Goal: Task Accomplishment & Management: Use online tool/utility

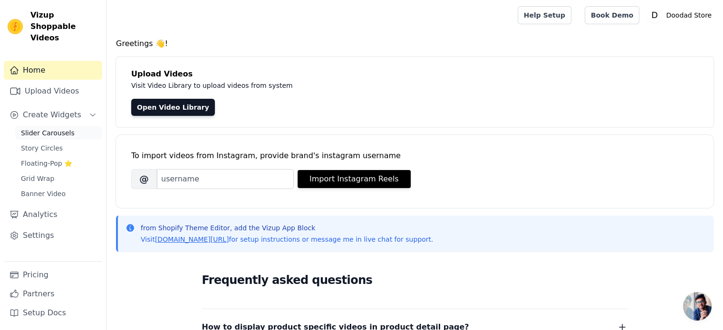
click at [53, 128] on span "Slider Carousels" at bounding box center [48, 133] width 54 height 10
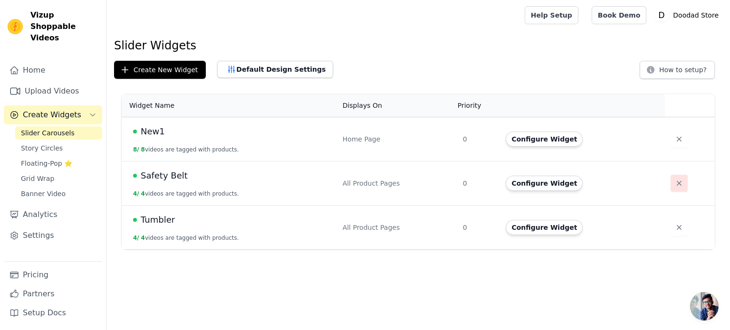
click at [674, 179] on icon "button" at bounding box center [679, 184] width 10 height 10
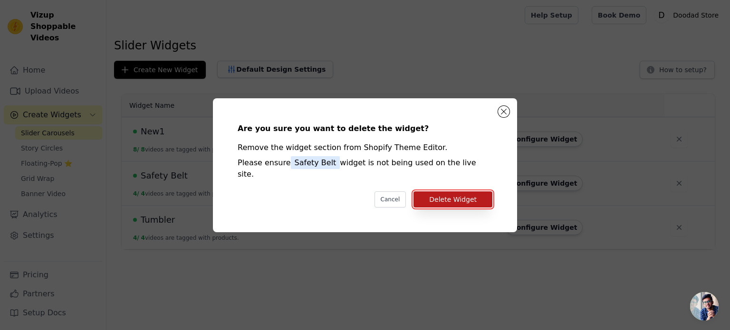
click at [447, 193] on button "Delete Widget" at bounding box center [453, 200] width 79 height 16
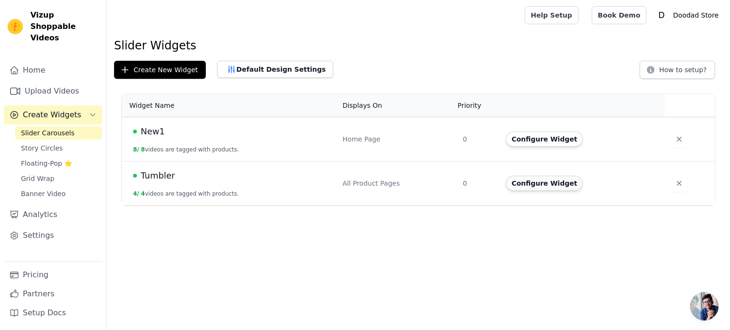
click at [541, 182] on button "Configure Widget" at bounding box center [544, 183] width 77 height 15
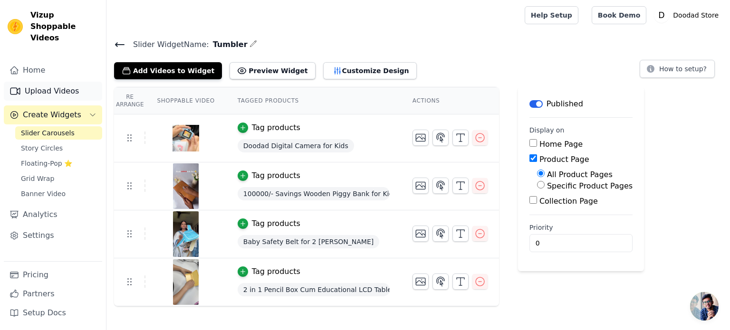
click at [46, 85] on link "Upload Videos" at bounding box center [53, 91] width 98 height 19
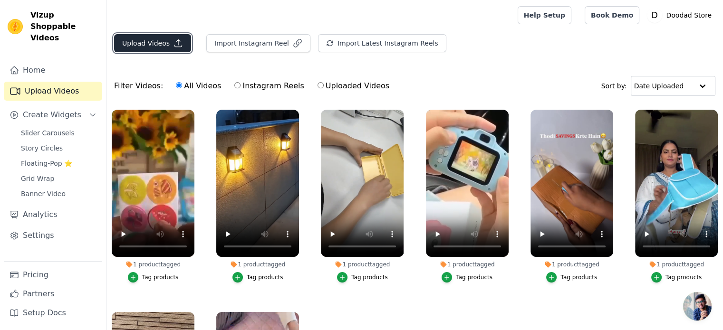
click at [157, 46] on button "Upload Videos" at bounding box center [152, 43] width 77 height 18
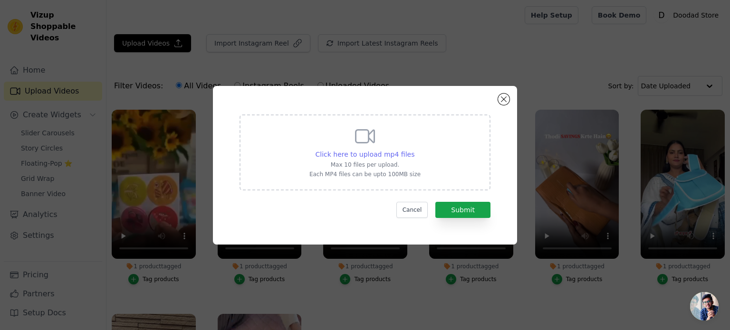
click at [345, 156] on span "Click here to upload mp4 files" at bounding box center [365, 155] width 99 height 8
click at [414, 150] on input "Click here to upload mp4 files Max 10 files per upload. Each MP4 files can be u…" at bounding box center [414, 149] width 0 height 0
type input "C:\fakepath\cc80510f9804420dad8c9803f643586a.HD-1080p-2.5Mbps-55288927.mp4"
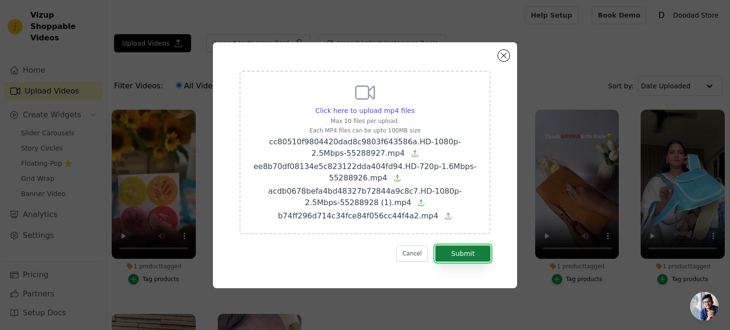
click at [465, 253] on button "Submit" at bounding box center [462, 254] width 55 height 16
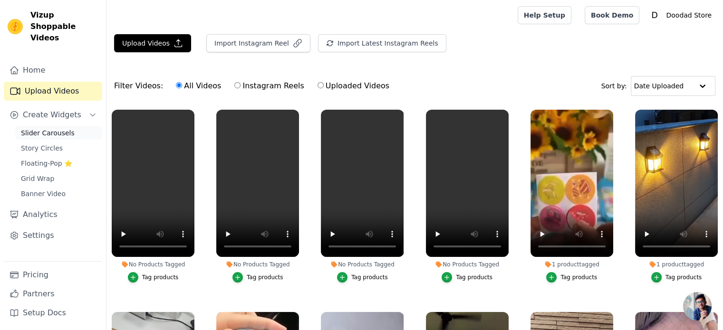
click at [46, 128] on span "Slider Carousels" at bounding box center [48, 133] width 54 height 10
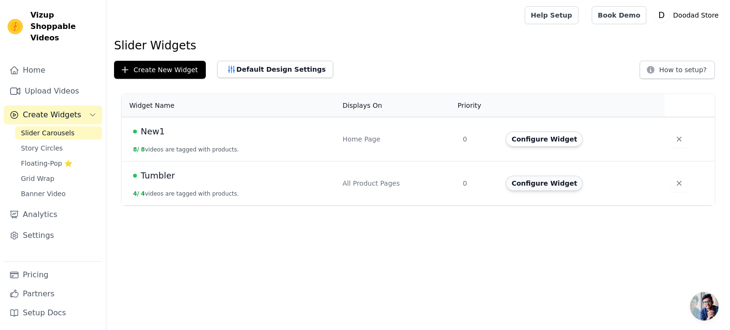
click at [551, 180] on button "Configure Widget" at bounding box center [544, 183] width 77 height 15
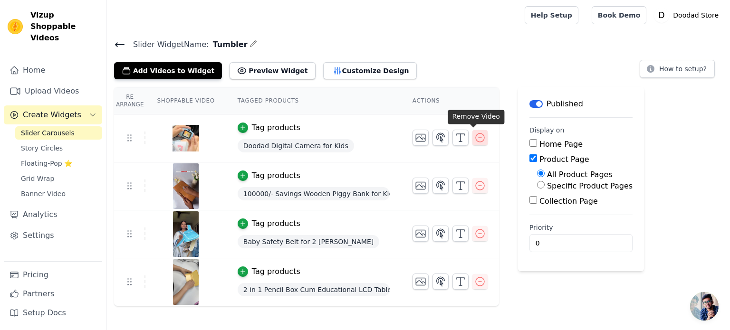
click at [477, 137] on icon "button" at bounding box center [479, 137] width 11 height 11
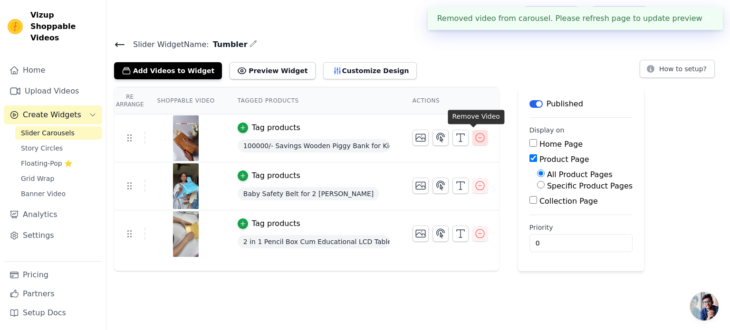
click at [476, 141] on icon "button" at bounding box center [480, 138] width 9 height 9
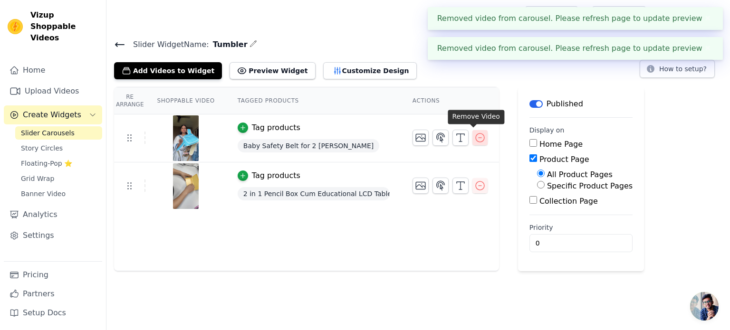
click at [476, 141] on icon "button" at bounding box center [480, 138] width 9 height 9
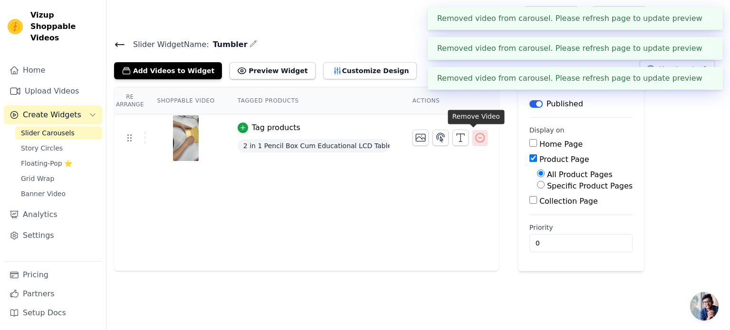
click at [474, 138] on icon "button" at bounding box center [479, 137] width 11 height 11
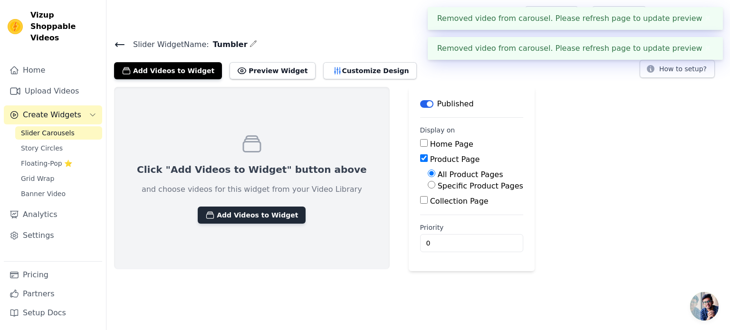
click at [246, 217] on button "Add Videos to Widget" at bounding box center [252, 215] width 108 height 17
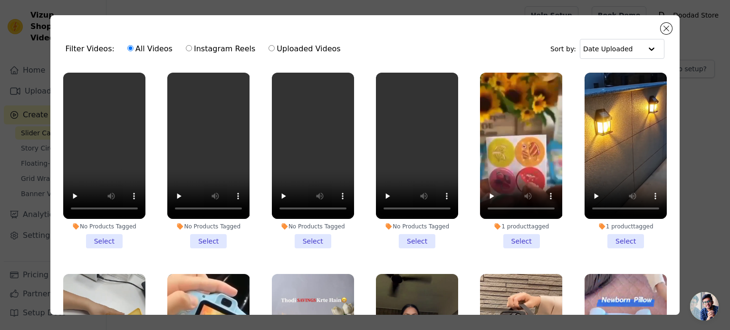
click at [105, 236] on li "No Products Tagged Select" at bounding box center [104, 161] width 82 height 176
click at [0, 0] on input "No Products Tagged Select" at bounding box center [0, 0] width 0 height 0
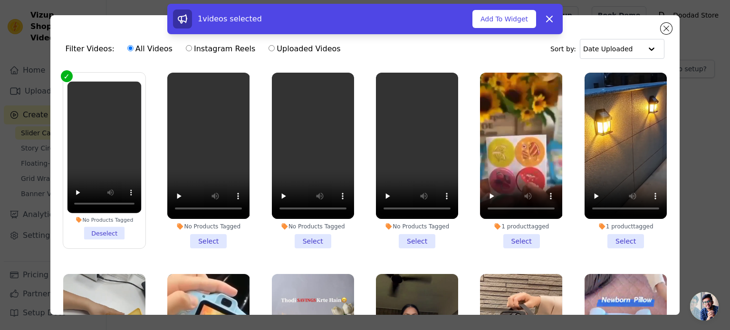
click at [209, 234] on li "No Products Tagged Select" at bounding box center [208, 161] width 82 height 176
click at [0, 0] on input "No Products Tagged Select" at bounding box center [0, 0] width 0 height 0
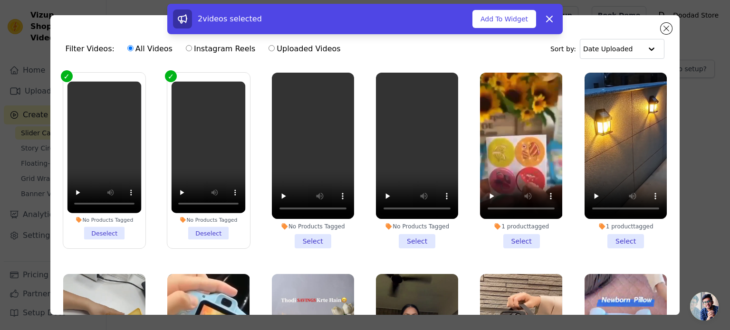
click at [294, 233] on li "No Products Tagged Select" at bounding box center [313, 161] width 82 height 176
click at [0, 0] on input "No Products Tagged Select" at bounding box center [0, 0] width 0 height 0
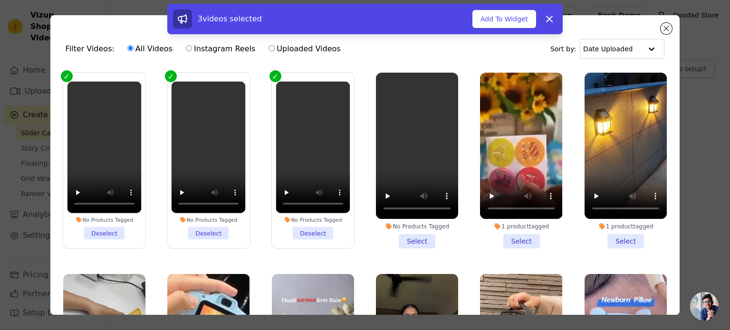
click at [408, 235] on li "No Products Tagged Select" at bounding box center [417, 161] width 82 height 176
click at [0, 0] on input "No Products Tagged Select" at bounding box center [0, 0] width 0 height 0
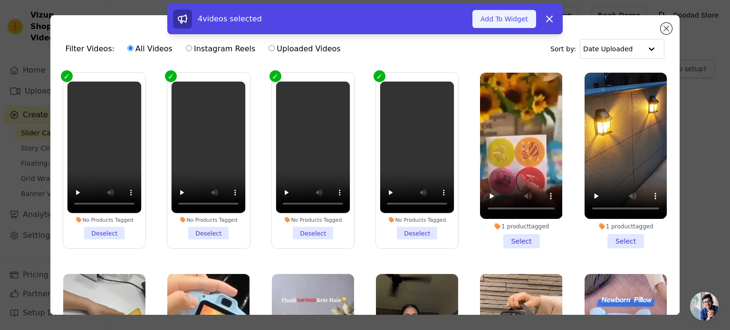
click at [505, 10] on button "Add To Widget" at bounding box center [504, 19] width 64 height 18
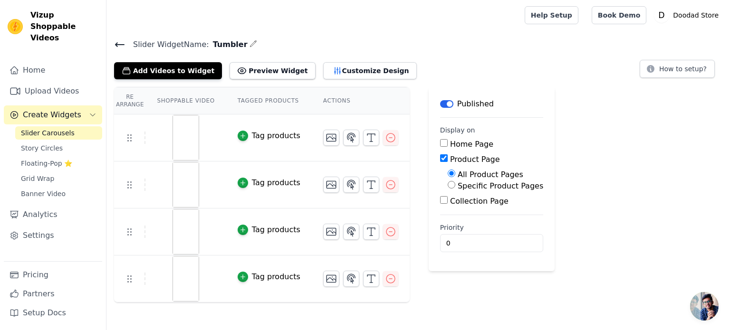
click at [448, 187] on input "Specific Product Pages" at bounding box center [452, 185] width 8 height 8
radio input "true"
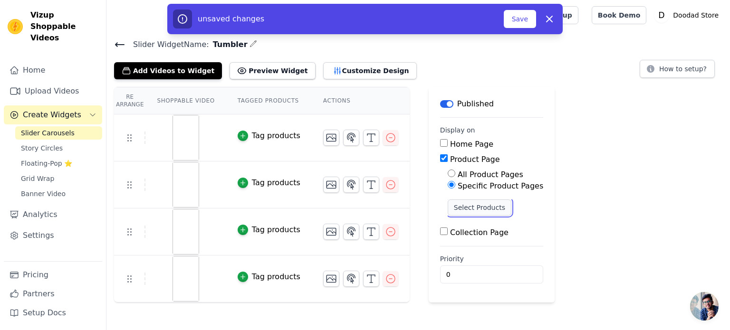
click at [464, 205] on button "Select Products" at bounding box center [480, 208] width 64 height 16
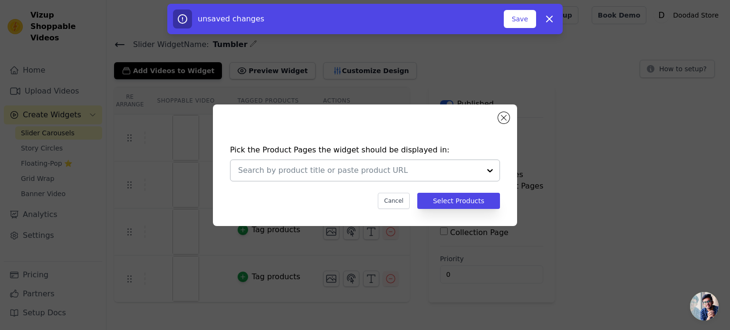
click at [428, 167] on input "text" at bounding box center [359, 170] width 242 height 11
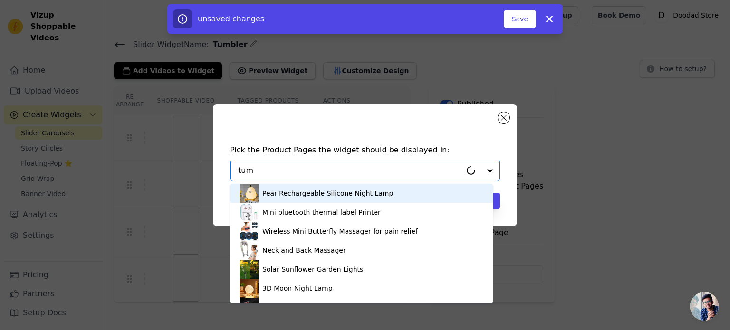
type input "tumb"
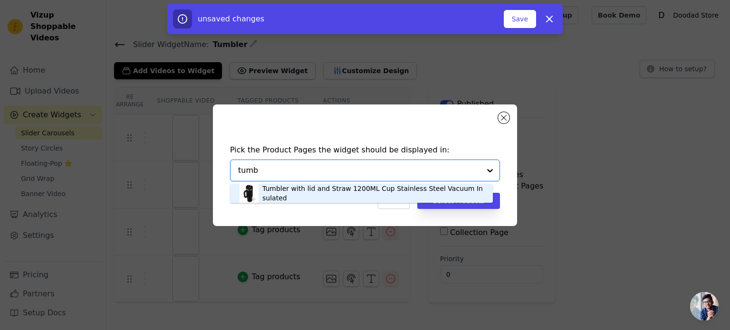
click at [337, 193] on div "Tumbler with lid and Straw 1200ML Cup Stainless Steel Vacuum Insulated" at bounding box center [372, 193] width 221 height 19
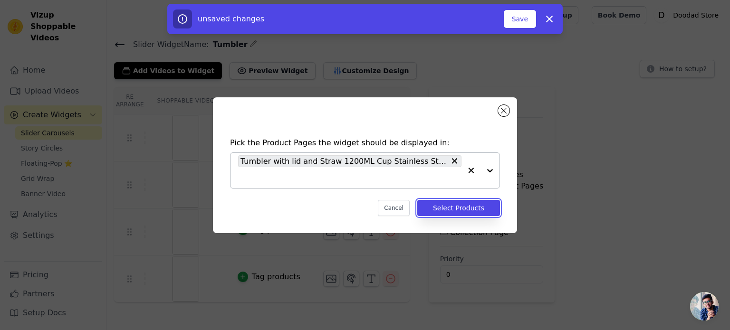
click at [458, 206] on button "Select Products" at bounding box center [458, 208] width 83 height 16
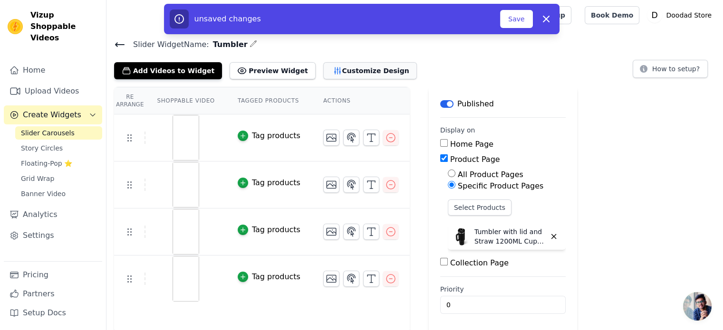
click at [325, 74] on button "Customize Design" at bounding box center [370, 70] width 94 height 17
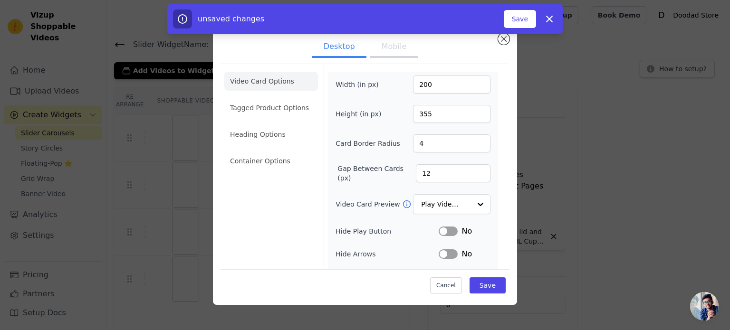
click at [399, 51] on button "Mobile" at bounding box center [394, 47] width 48 height 21
click at [279, 134] on li "Heading Options" at bounding box center [271, 134] width 94 height 19
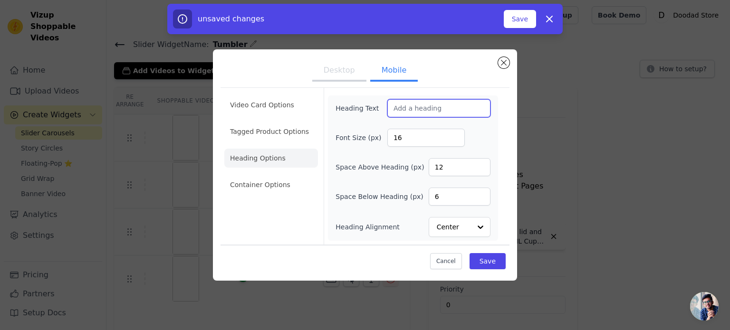
click at [484, 106] on input "Heading Text" at bounding box center [438, 108] width 103 height 18
type input "Look & Buy 🔥"
click at [416, 140] on input "16" at bounding box center [425, 138] width 77 height 18
drag, startPoint x: 416, startPoint y: 140, endPoint x: 389, endPoint y: 137, distance: 27.7
click at [389, 137] on input "16" at bounding box center [425, 138] width 77 height 18
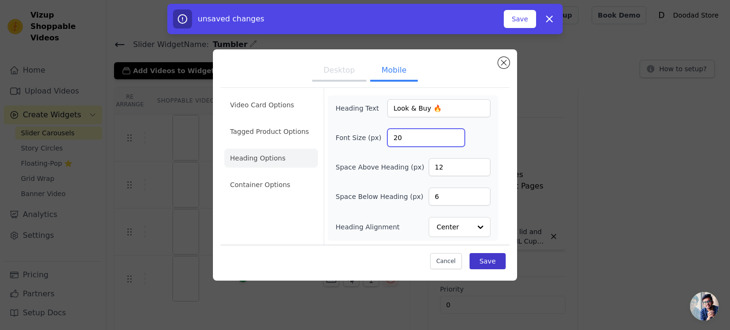
type input "20"
click at [499, 260] on button "Save" at bounding box center [488, 261] width 36 height 16
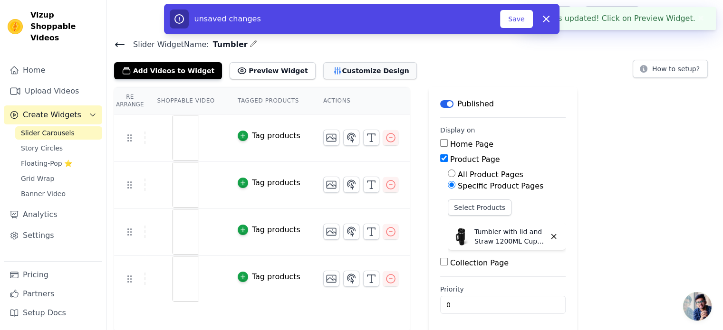
click at [331, 74] on button "Customize Design" at bounding box center [370, 70] width 94 height 17
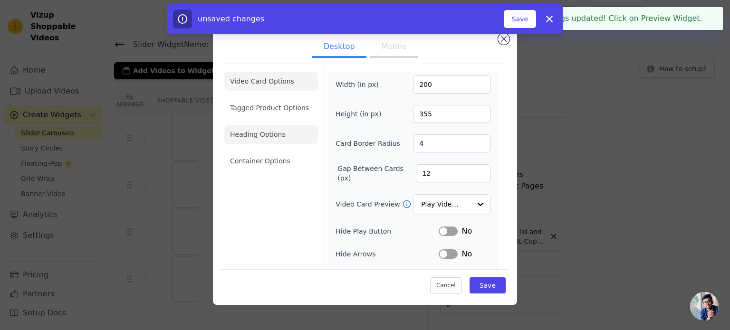
click at [273, 134] on li "Heading Options" at bounding box center [271, 134] width 94 height 19
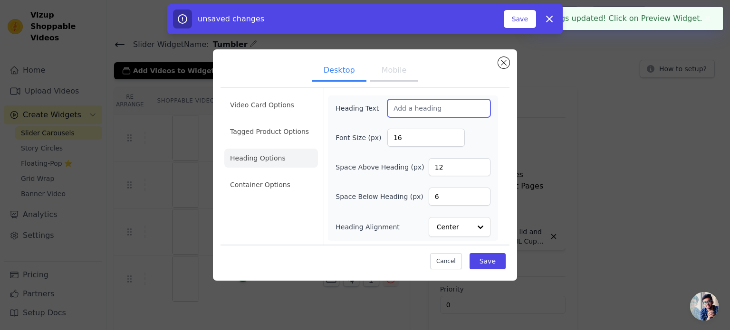
click at [405, 105] on input "Heading Text" at bounding box center [438, 108] width 103 height 18
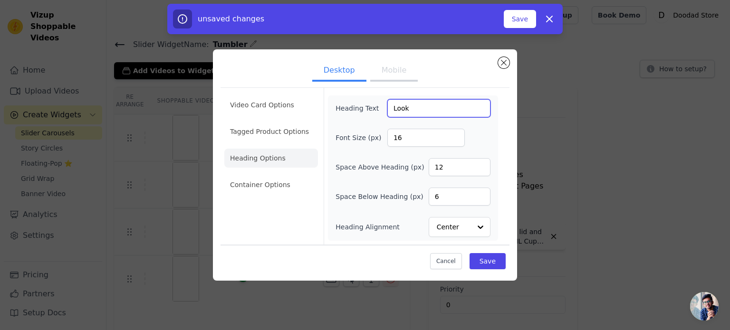
type input "Look & Buy 🔥"
click at [422, 136] on input "16" at bounding box center [425, 138] width 77 height 18
type input "1"
type input "20"
click at [501, 137] on form "Heading Text Look & Buy 🔥 Font Size (px) 20 Space Above Heading (px) 12 Space B…" at bounding box center [413, 166] width 178 height 157
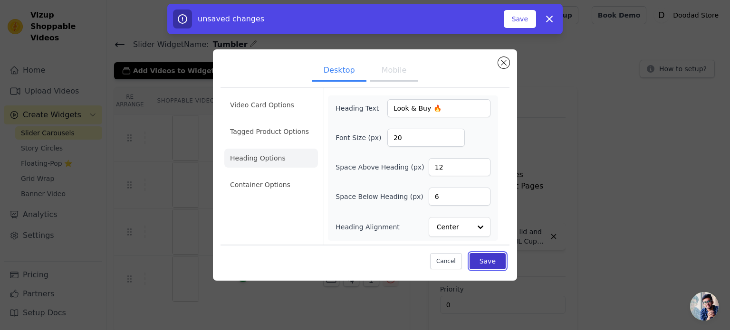
click at [494, 256] on button "Save" at bounding box center [488, 261] width 36 height 16
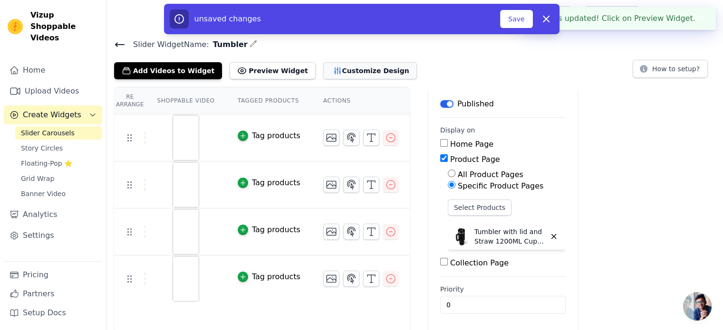
click at [349, 69] on button "Customize Design" at bounding box center [370, 70] width 94 height 17
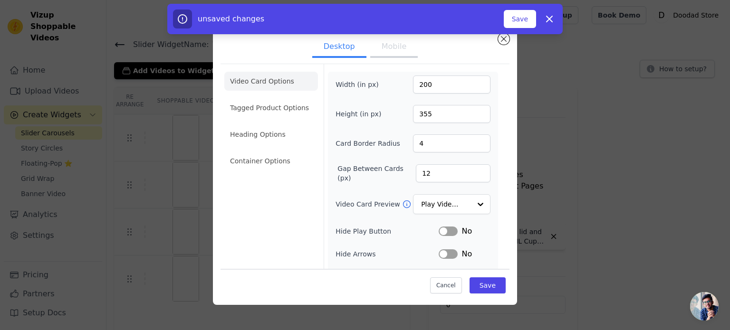
click at [274, 82] on li "Video Card Options" at bounding box center [271, 81] width 94 height 19
click at [276, 152] on li "Tagged Product Options" at bounding box center [271, 161] width 94 height 19
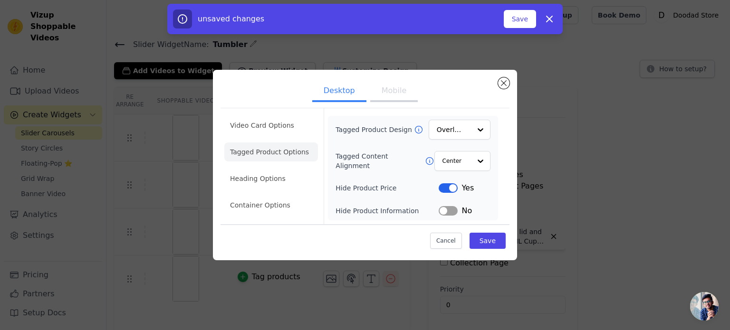
click at [447, 187] on button "Label" at bounding box center [448, 188] width 19 height 10
click at [278, 177] on li "Heading Options" at bounding box center [271, 178] width 94 height 19
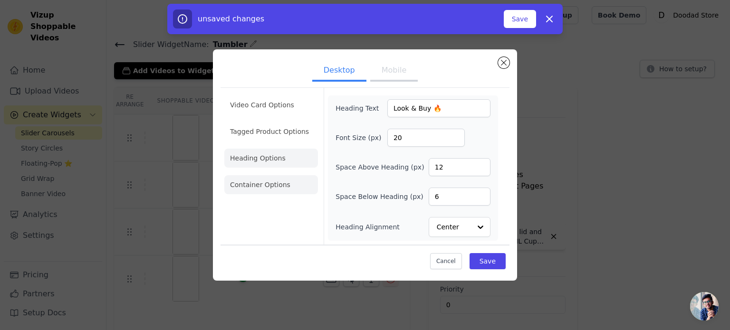
click at [281, 182] on li "Container Options" at bounding box center [271, 184] width 94 height 19
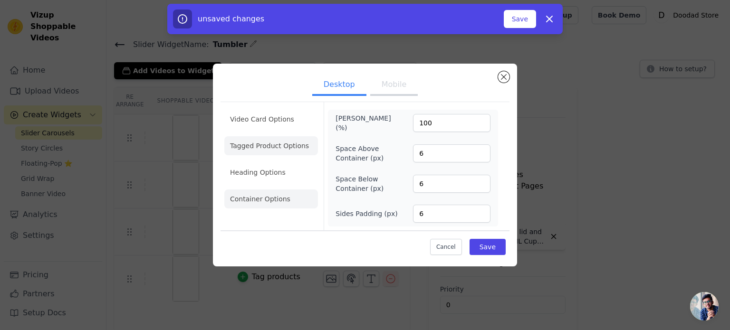
click at [282, 190] on li "Tagged Product Options" at bounding box center [271, 199] width 94 height 19
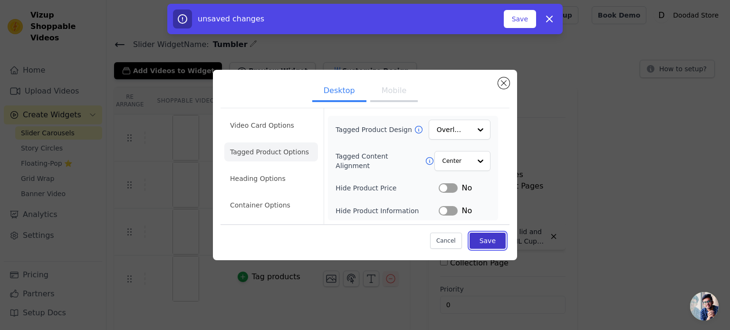
click at [500, 243] on button "Save" at bounding box center [488, 241] width 36 height 16
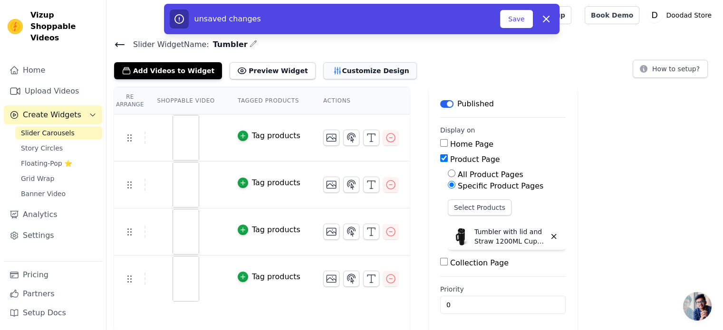
click at [327, 78] on button "Customize Design" at bounding box center [370, 70] width 94 height 17
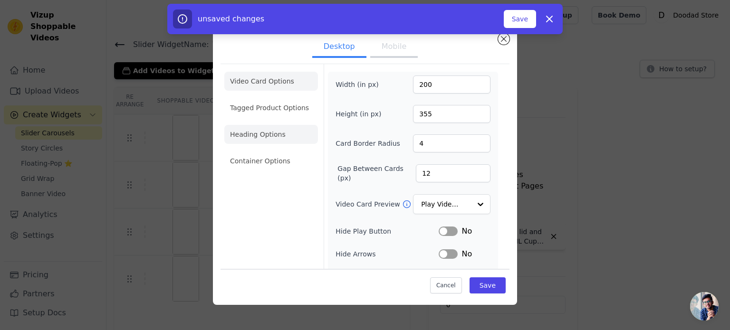
click at [276, 135] on li "Heading Options" at bounding box center [271, 134] width 94 height 19
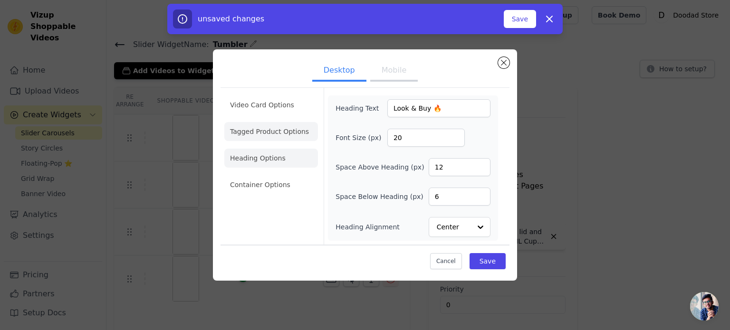
click at [274, 175] on li "Tagged Product Options" at bounding box center [271, 184] width 94 height 19
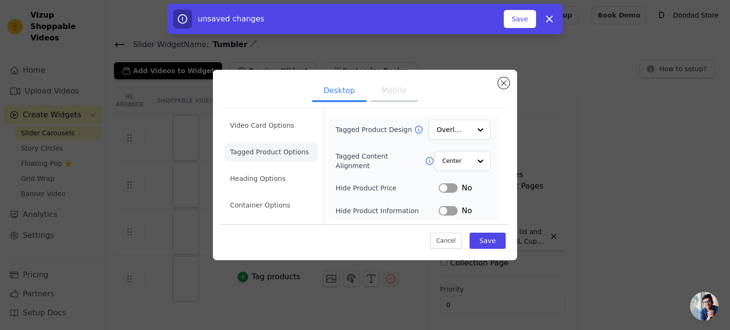
click at [454, 190] on button "Label" at bounding box center [448, 188] width 19 height 10
click at [448, 212] on button "Label" at bounding box center [448, 211] width 19 height 10
click at [387, 87] on button "Mobile" at bounding box center [394, 91] width 48 height 21
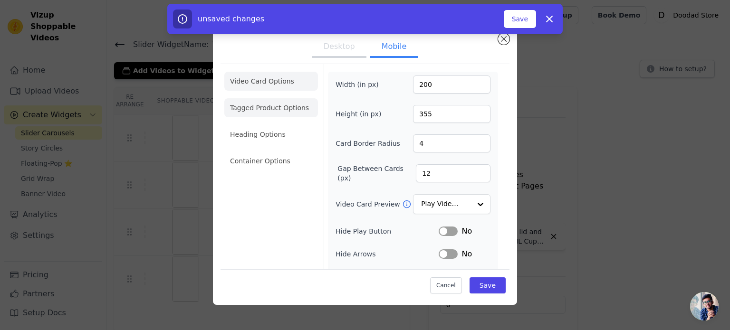
click at [277, 152] on li "Tagged Product Options" at bounding box center [271, 161] width 94 height 19
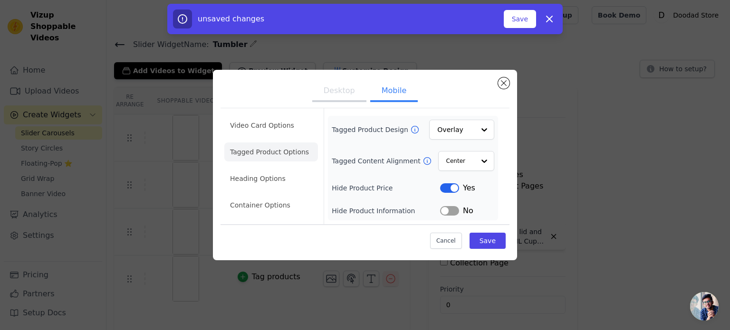
click at [450, 212] on button "Label" at bounding box center [449, 211] width 19 height 10
click at [488, 244] on button "Save" at bounding box center [488, 241] width 36 height 16
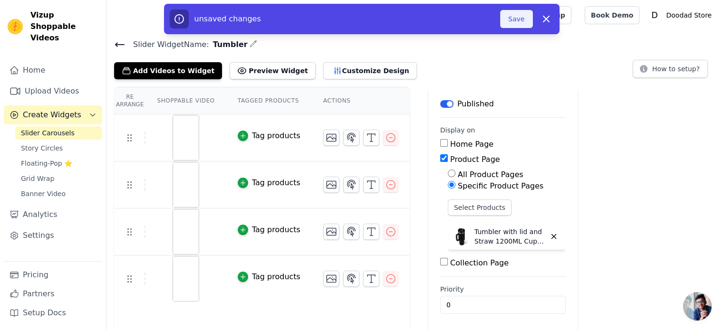
click at [511, 18] on button "Save" at bounding box center [516, 19] width 32 height 18
click at [519, 28] on div "unsaved changes Save Dismiss" at bounding box center [362, 19] width 384 height 19
click at [506, 17] on div at bounding box center [310, 15] width 392 height 30
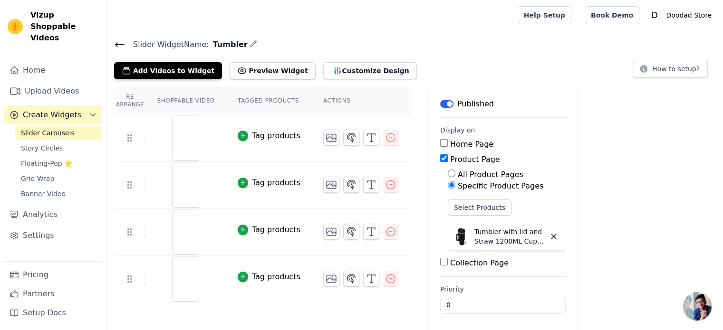
click at [57, 128] on span "Slider Carousels" at bounding box center [48, 133] width 54 height 10
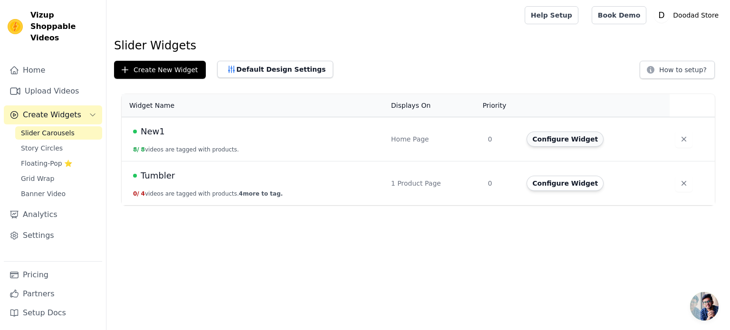
click at [554, 140] on button "Configure Widget" at bounding box center [565, 139] width 77 height 15
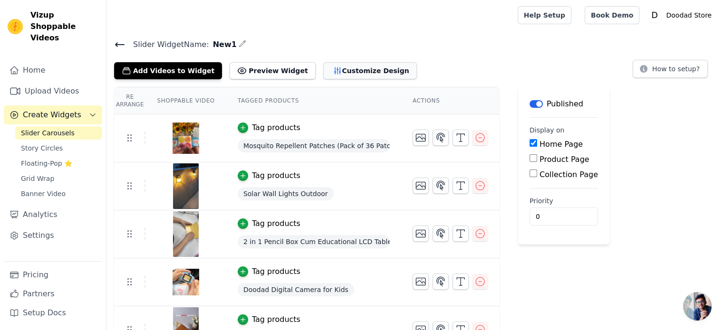
click at [334, 72] on button "Customize Design" at bounding box center [370, 70] width 94 height 17
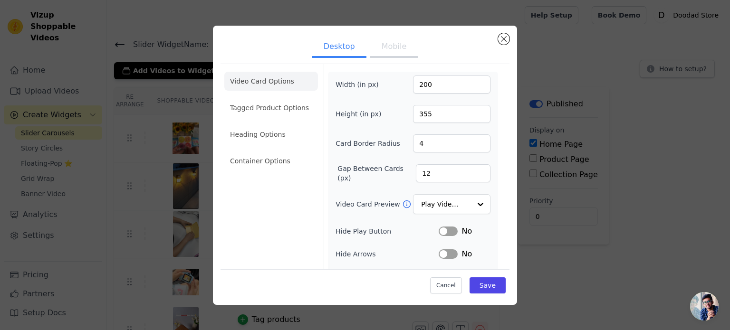
click at [391, 49] on button "Mobile" at bounding box center [394, 47] width 48 height 21
click at [273, 136] on li "Heading Options" at bounding box center [271, 134] width 94 height 19
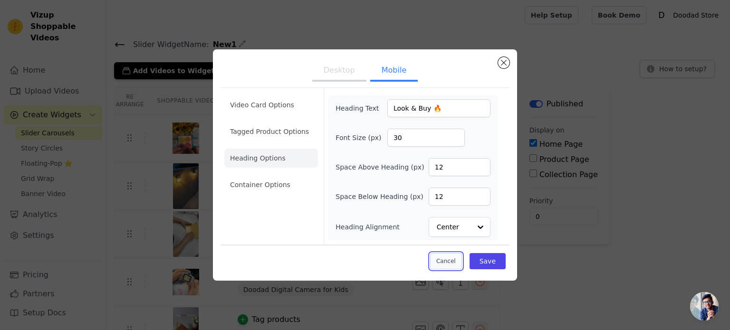
click at [455, 259] on button "Cancel" at bounding box center [446, 261] width 32 height 16
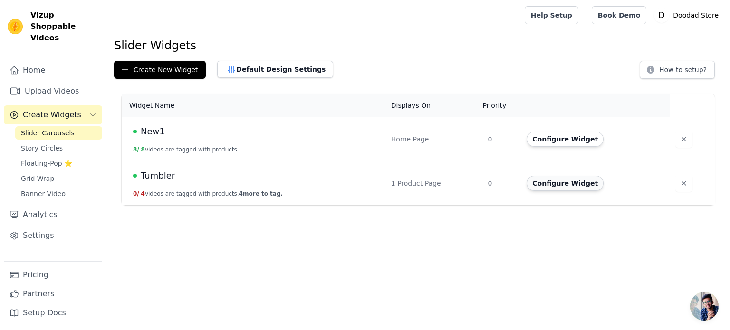
click at [578, 183] on button "Configure Widget" at bounding box center [565, 183] width 77 height 15
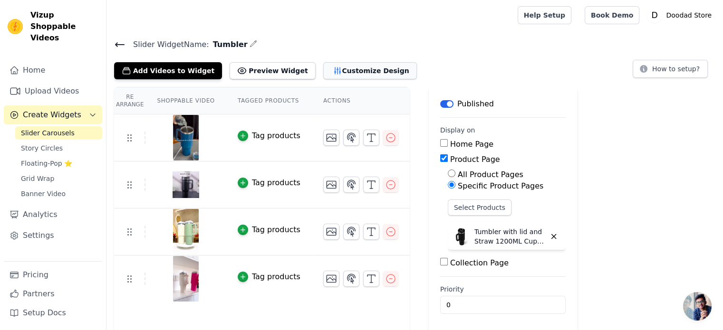
click at [334, 71] on button "Customize Design" at bounding box center [370, 70] width 94 height 17
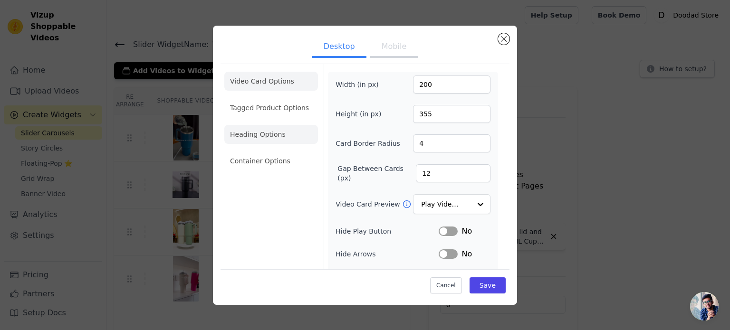
click at [289, 128] on li "Heading Options" at bounding box center [271, 134] width 94 height 19
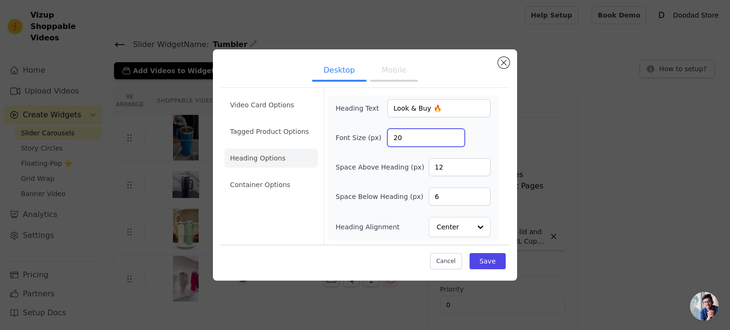
click at [410, 142] on input "20" at bounding box center [425, 138] width 77 height 18
type input "2"
type input "30"
click at [497, 260] on button "Save" at bounding box center [488, 261] width 36 height 16
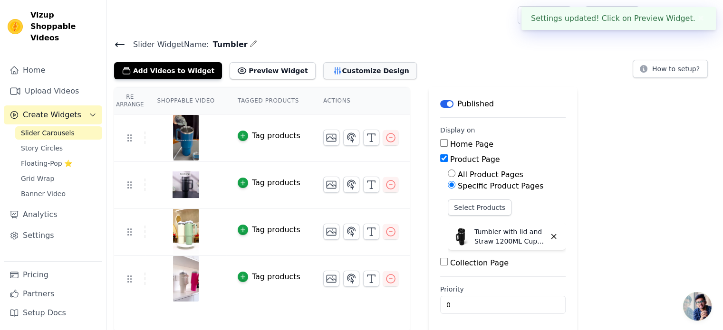
click at [348, 68] on button "Customize Design" at bounding box center [370, 70] width 94 height 17
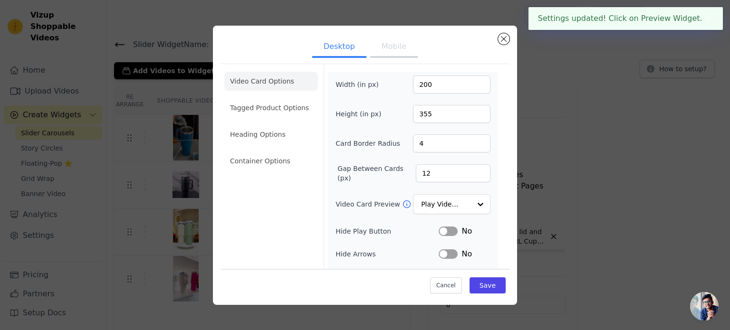
click at [392, 52] on button "Mobile" at bounding box center [394, 47] width 48 height 21
click at [285, 131] on li "Heading Options" at bounding box center [271, 134] width 94 height 19
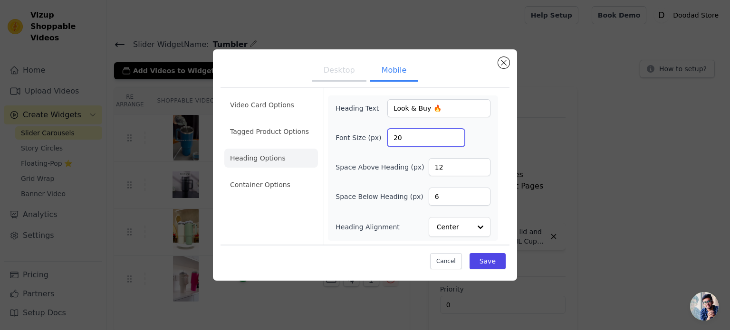
click at [407, 138] on input "20" at bounding box center [425, 138] width 77 height 18
type input "2"
type input "30"
click at [481, 133] on div "Font Size (px) 30" at bounding box center [413, 138] width 155 height 18
click at [503, 264] on button "Save" at bounding box center [488, 261] width 36 height 16
